Goal: Navigation & Orientation: Go to known website

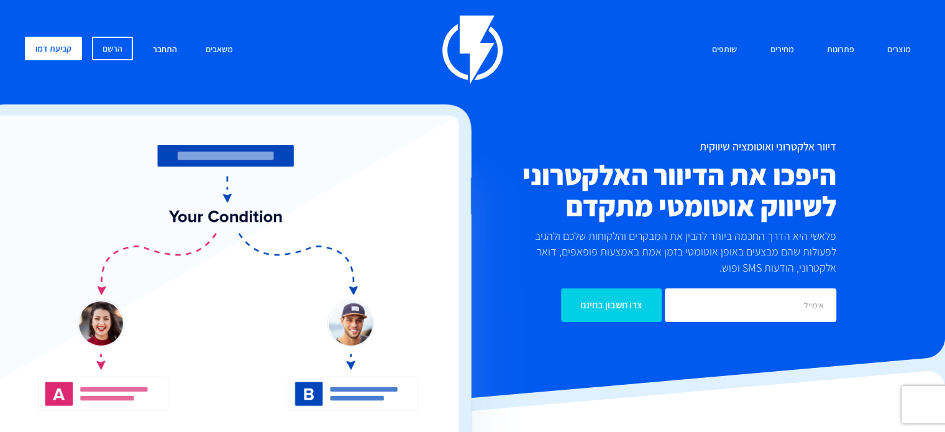
click at [154, 52] on link "התחבר" at bounding box center [165, 50] width 43 height 27
click at [175, 45] on link "התחבר" at bounding box center [165, 50] width 43 height 27
click at [163, 48] on link "התחבר" at bounding box center [165, 50] width 43 height 27
